Goal: Information Seeking & Learning: Learn about a topic

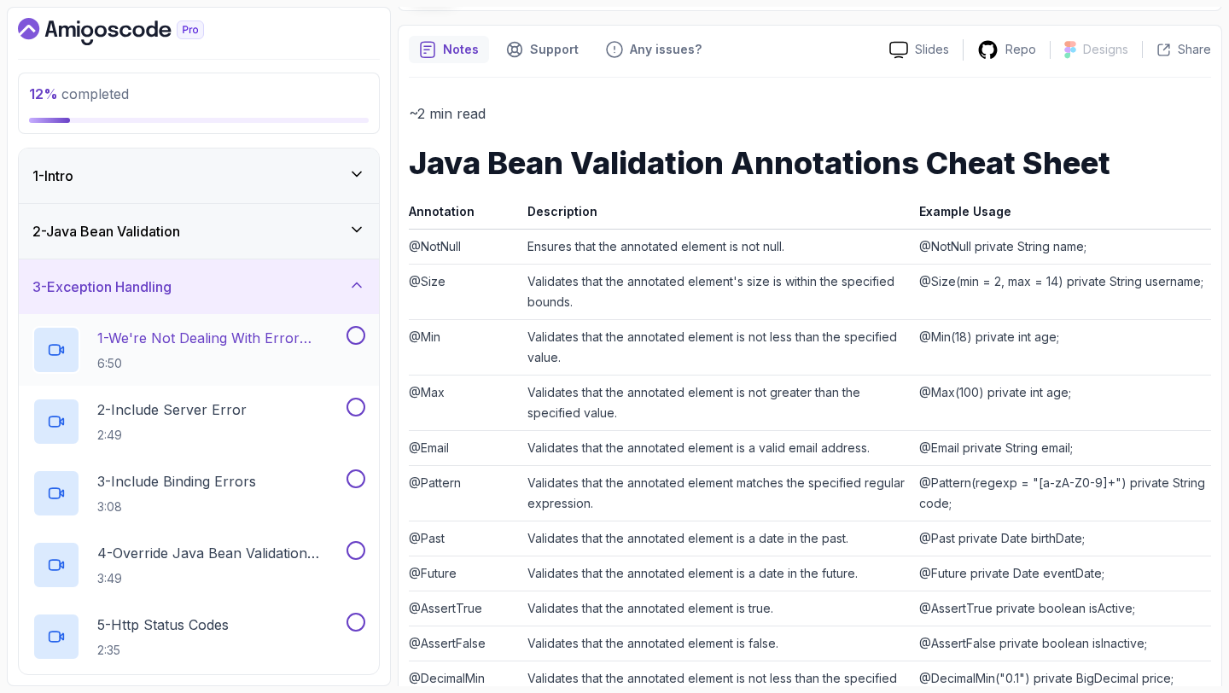
click at [292, 368] on p "6:50" at bounding box center [220, 363] width 246 height 17
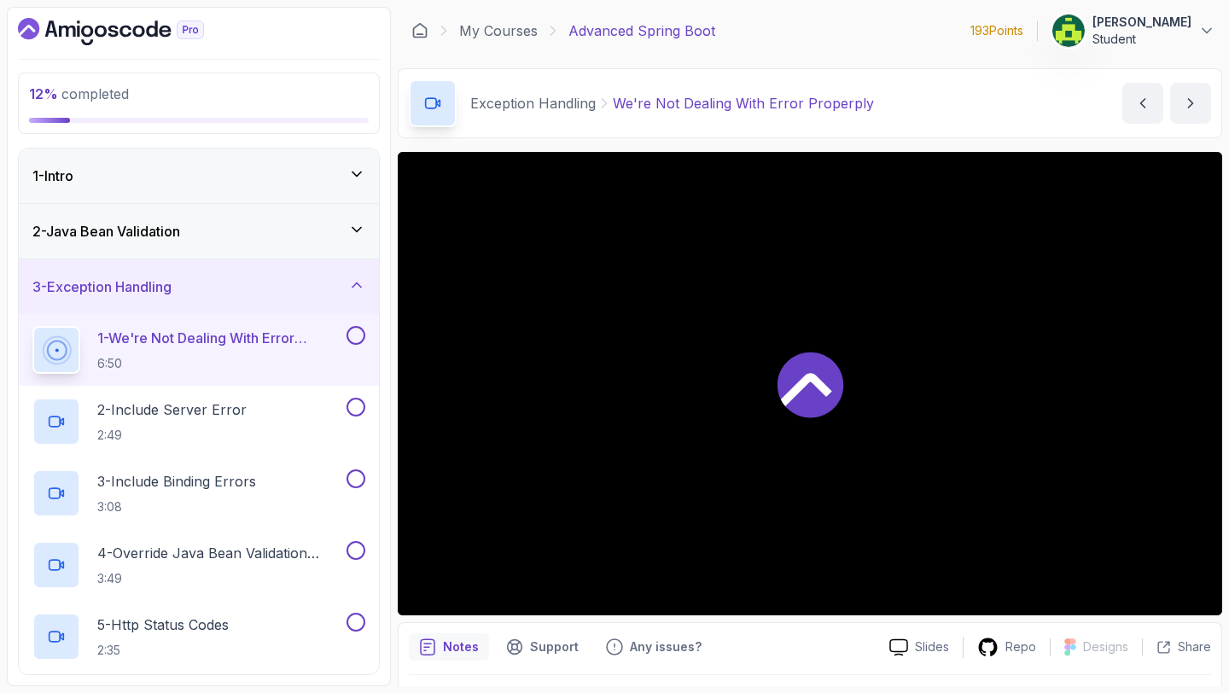
click at [1026, 475] on div at bounding box center [810, 383] width 825 height 463
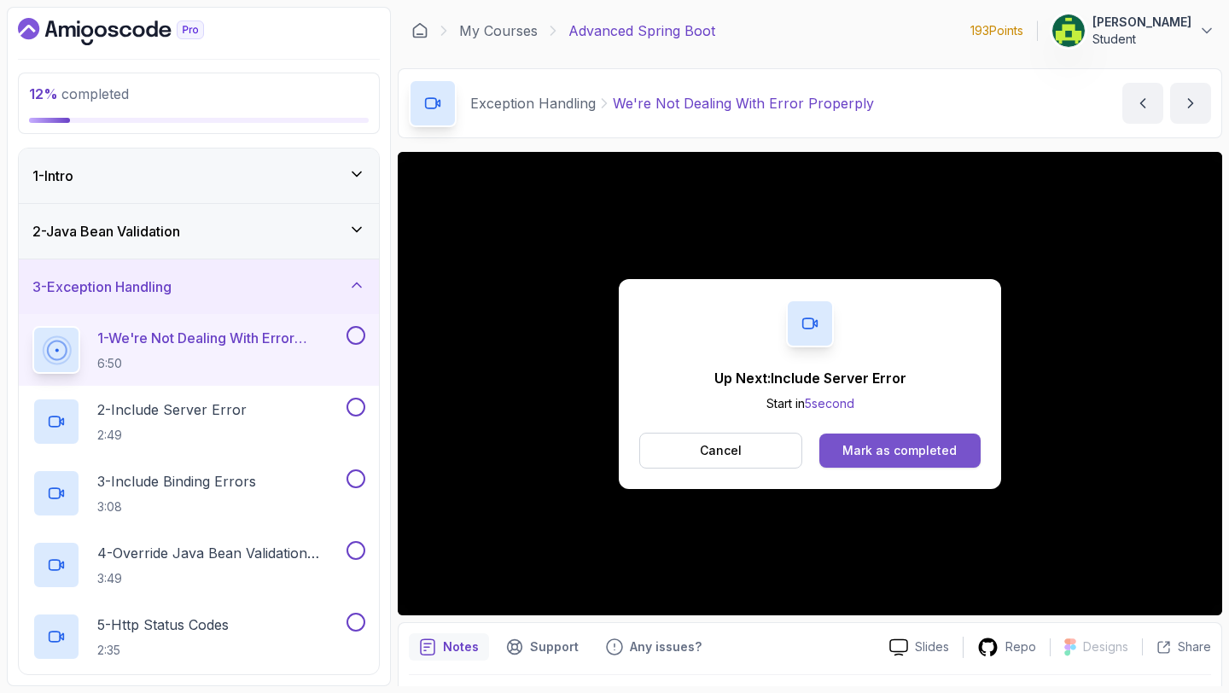
click at [918, 450] on div "Mark as completed" at bounding box center [899, 450] width 114 height 17
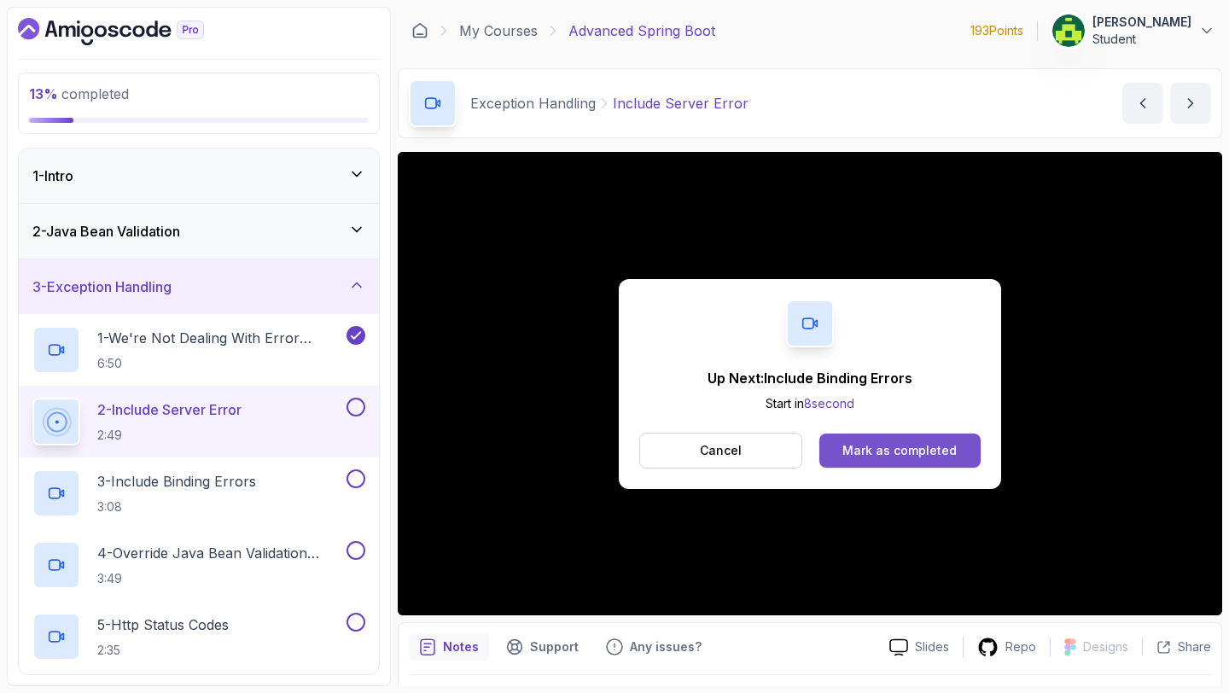
click at [912, 464] on button "Mark as completed" at bounding box center [899, 451] width 161 height 34
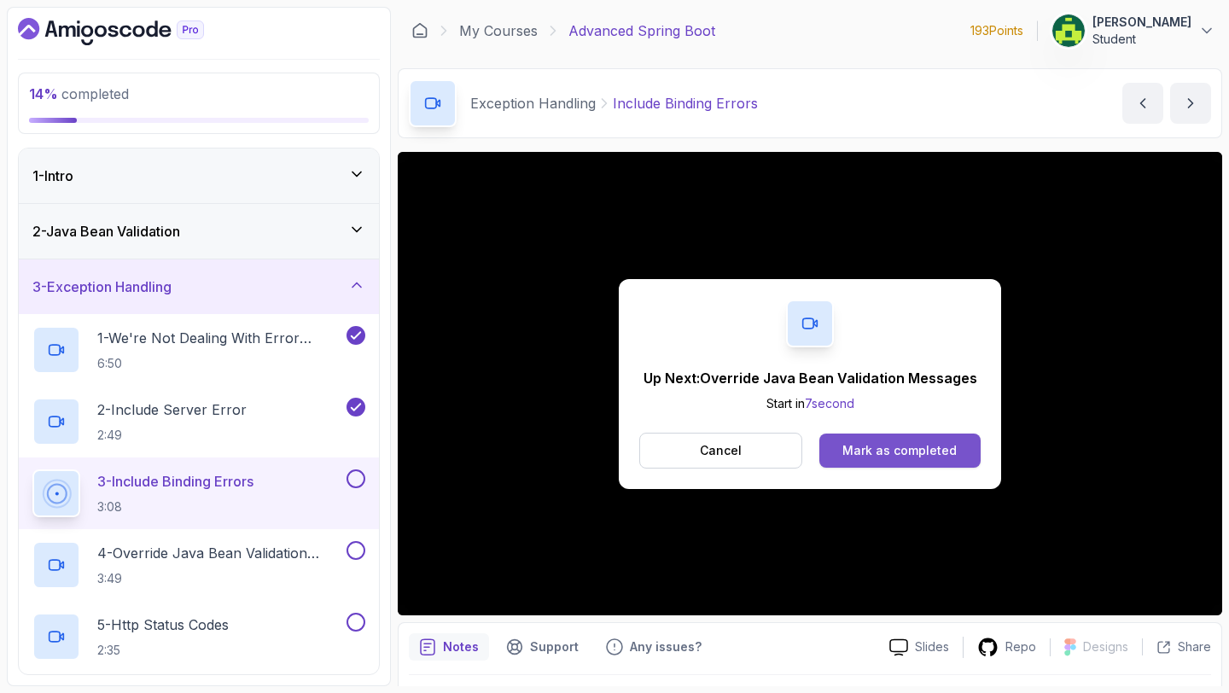
click at [924, 443] on div "Mark as completed" at bounding box center [899, 450] width 114 height 17
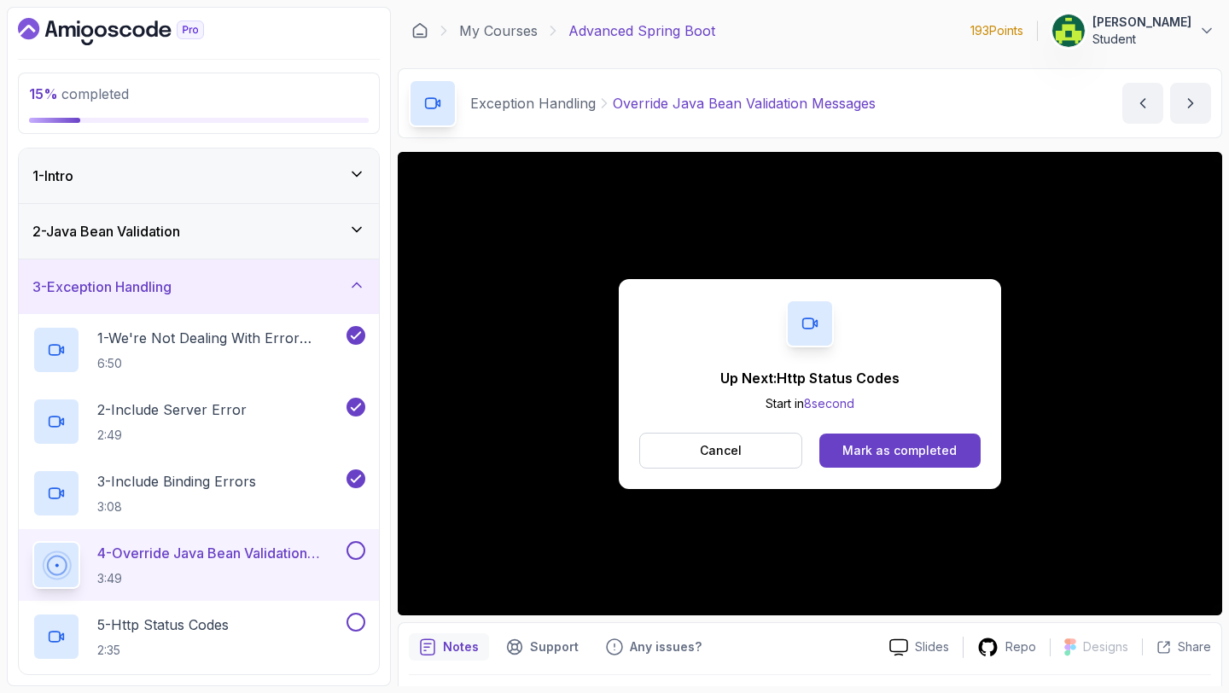
click at [896, 432] on div "Up Next: Http Status Codes Start in 8 second Cancel Mark as completed" at bounding box center [810, 384] width 382 height 210
click at [900, 436] on button "Mark as completed" at bounding box center [899, 451] width 161 height 34
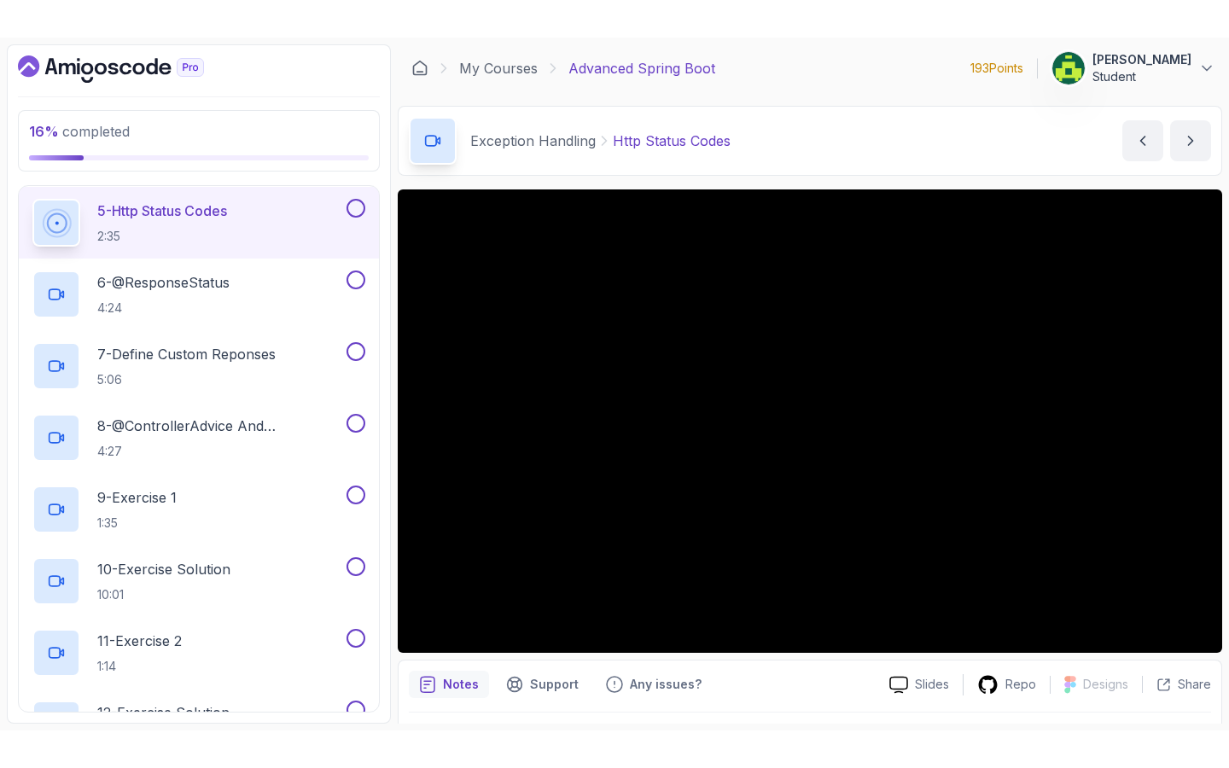
scroll to position [442, 0]
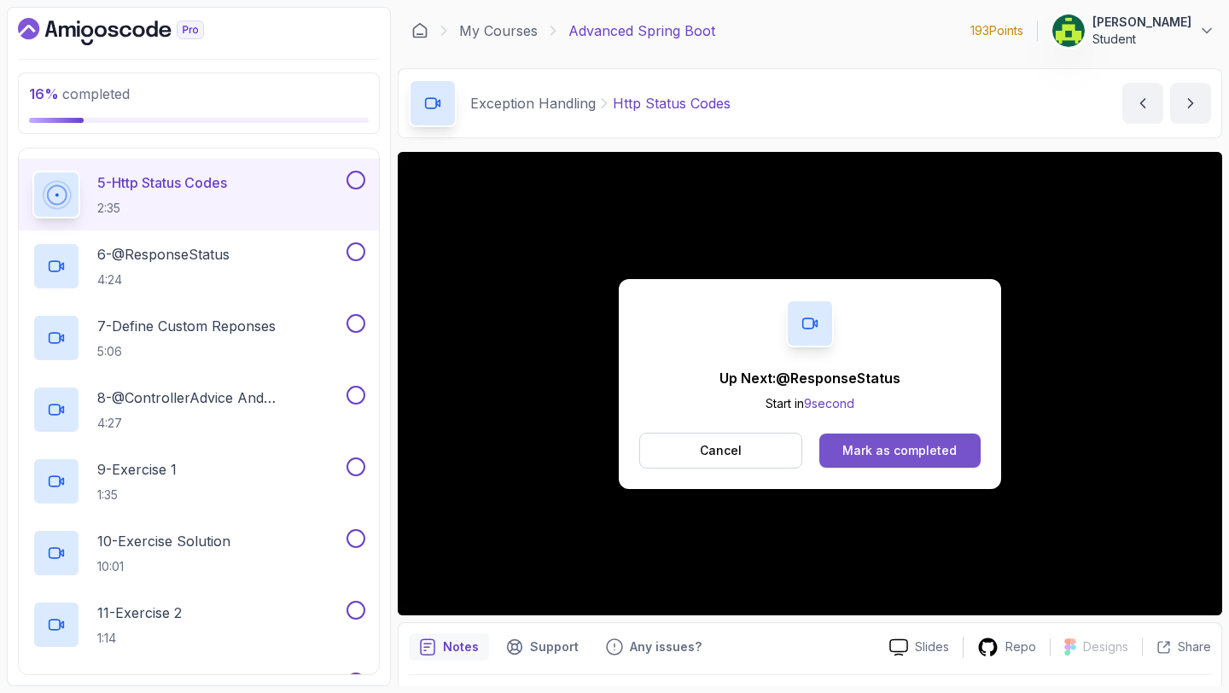
click at [893, 447] on div "Mark as completed" at bounding box center [899, 450] width 114 height 17
